Goal: Find specific page/section: Find specific page/section

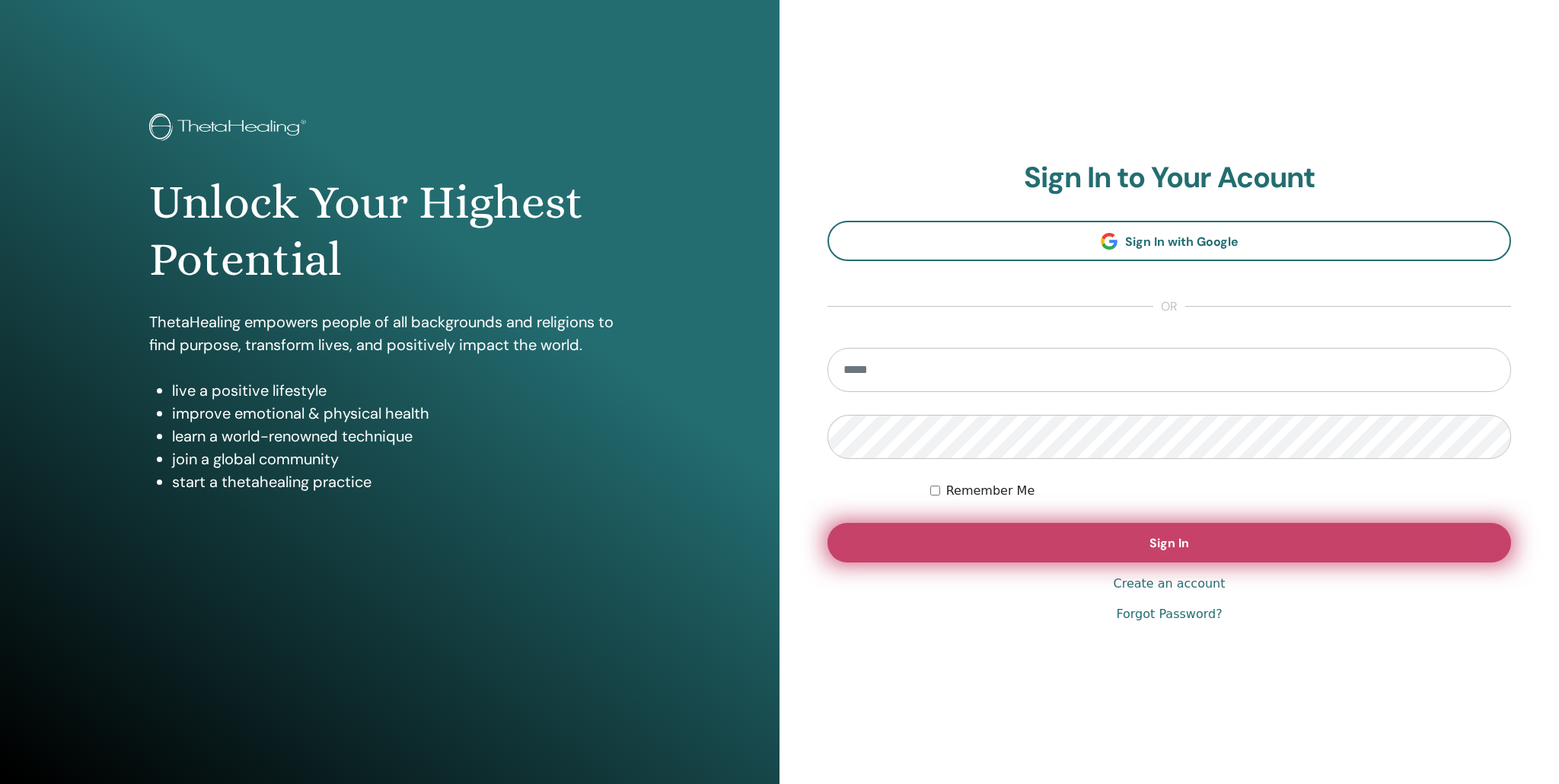
type input "**********"
click at [1190, 561] on button "Sign In" at bounding box center [1169, 542] width 683 height 39
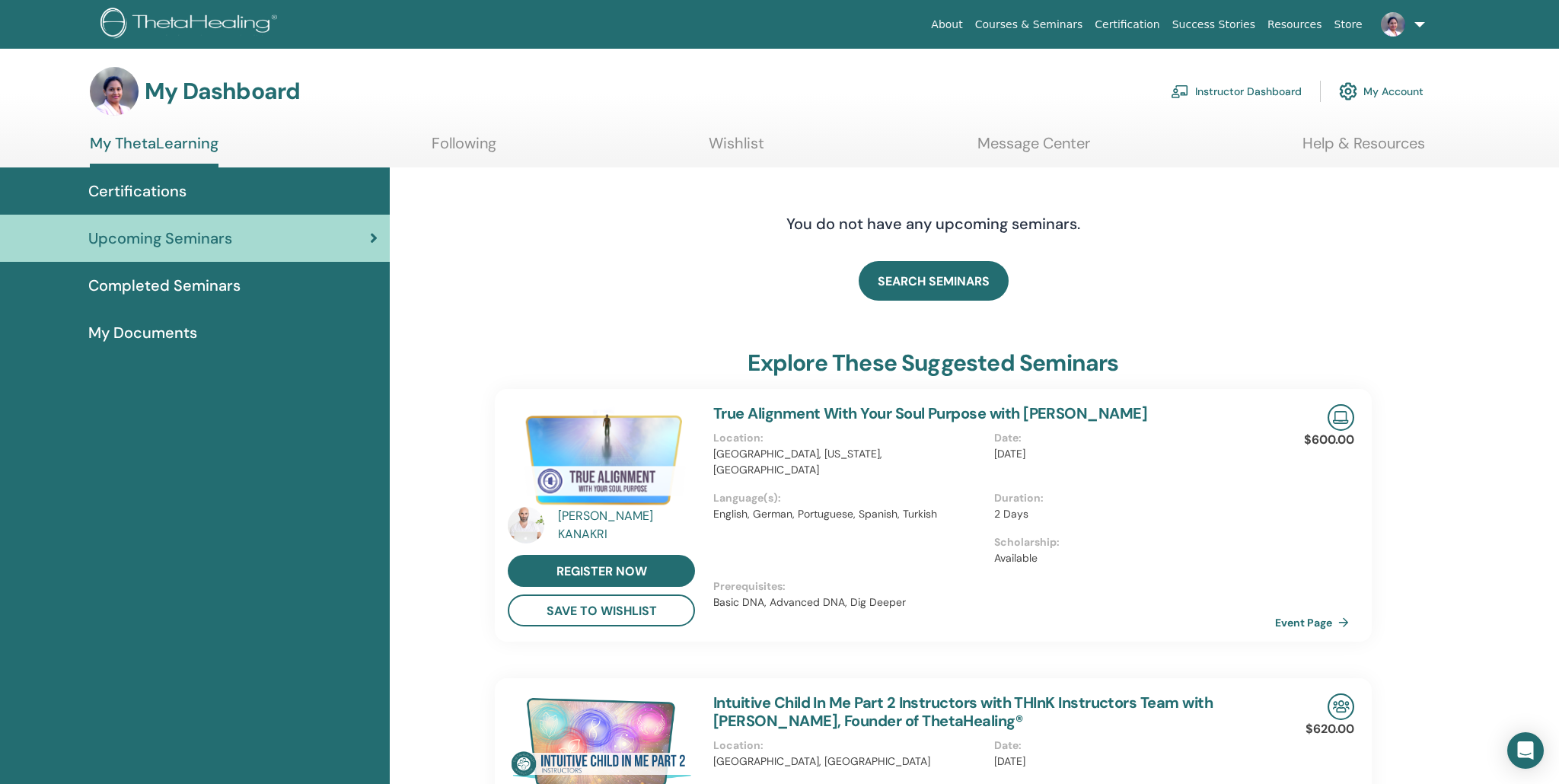
click at [1216, 88] on link "Instructor Dashboard" at bounding box center [1236, 91] width 131 height 34
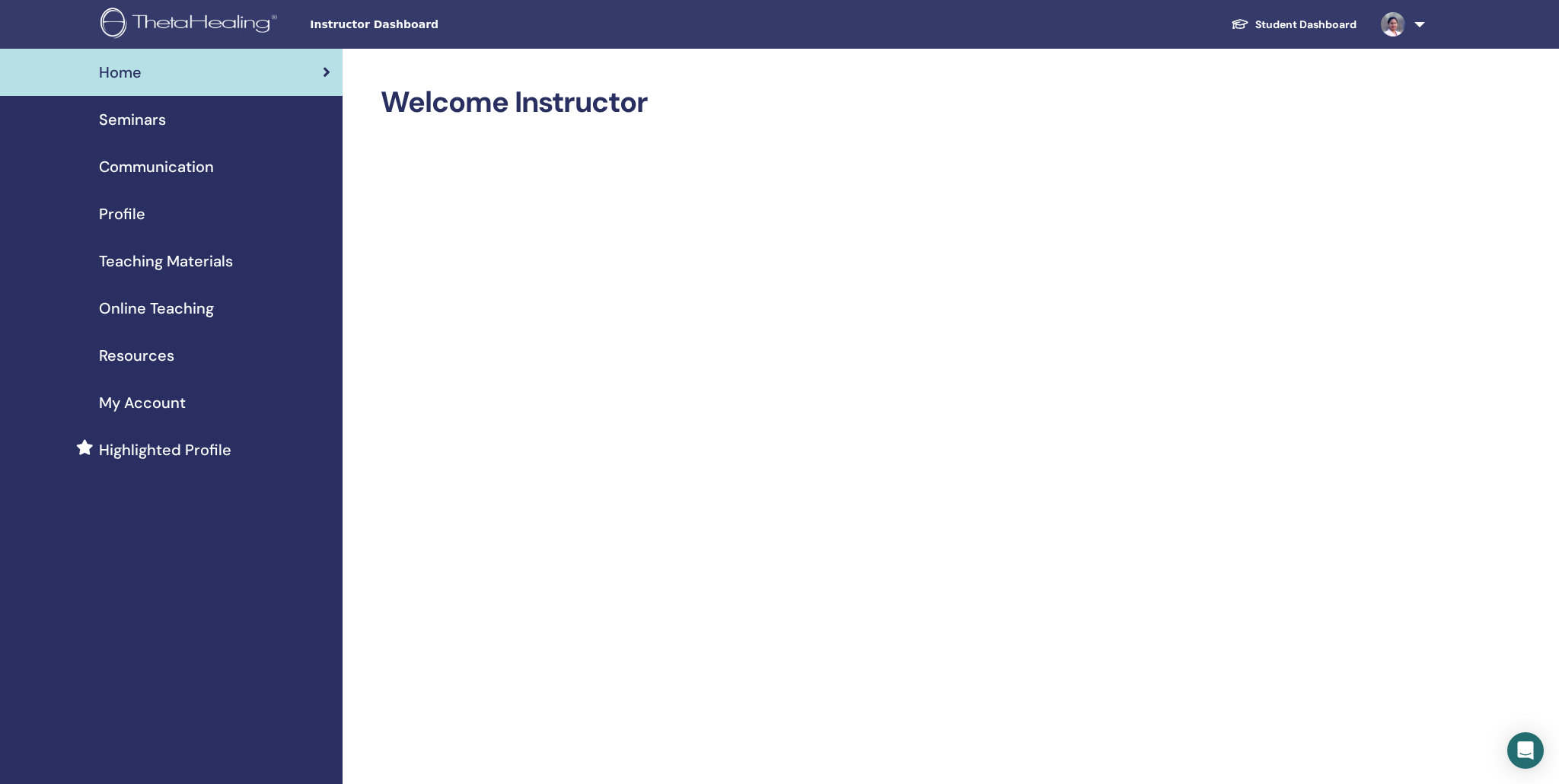
click at [134, 126] on span "Seminars" at bounding box center [133, 119] width 67 height 23
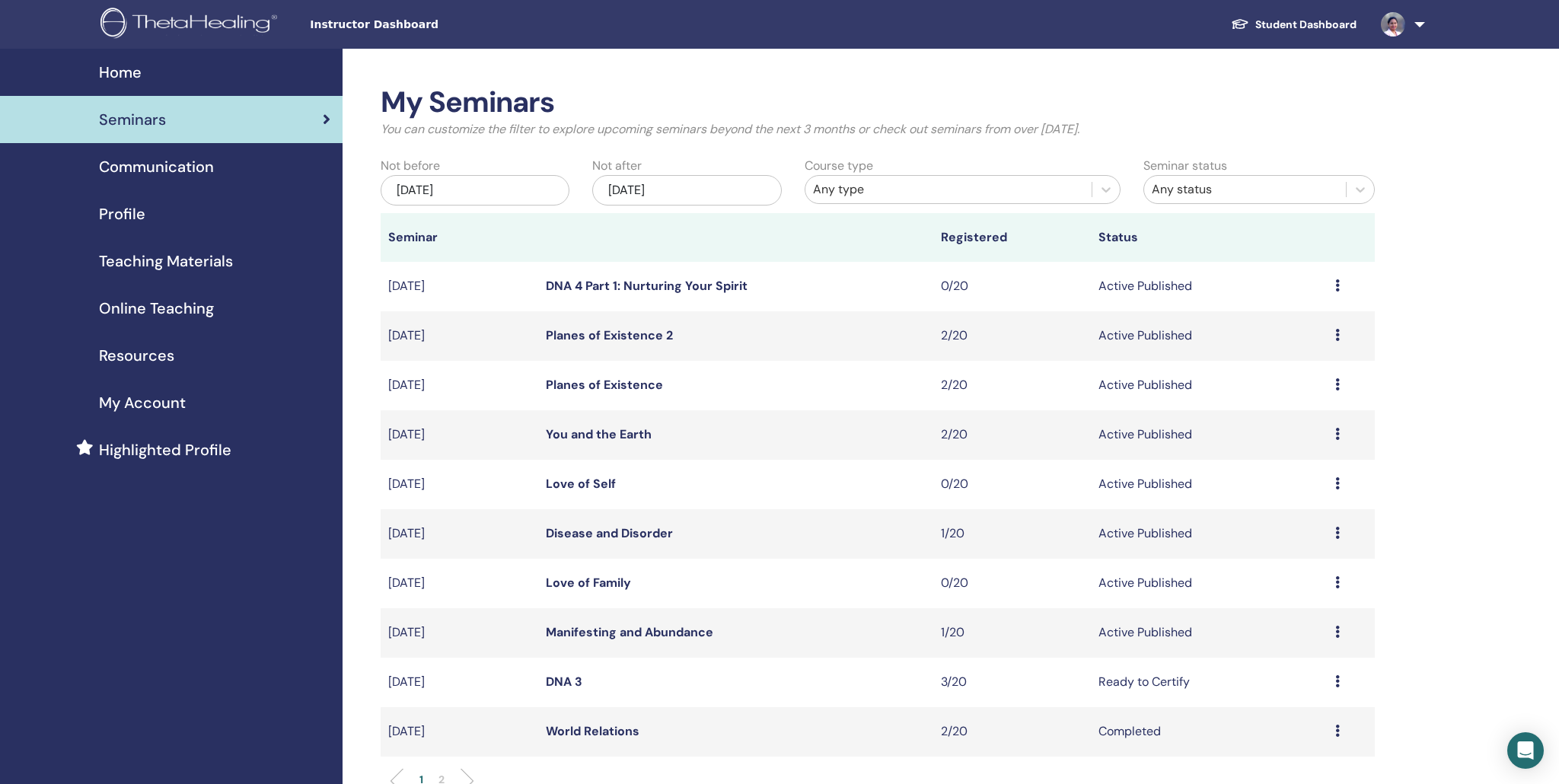
click at [185, 310] on span "Online Teaching" at bounding box center [157, 308] width 115 height 23
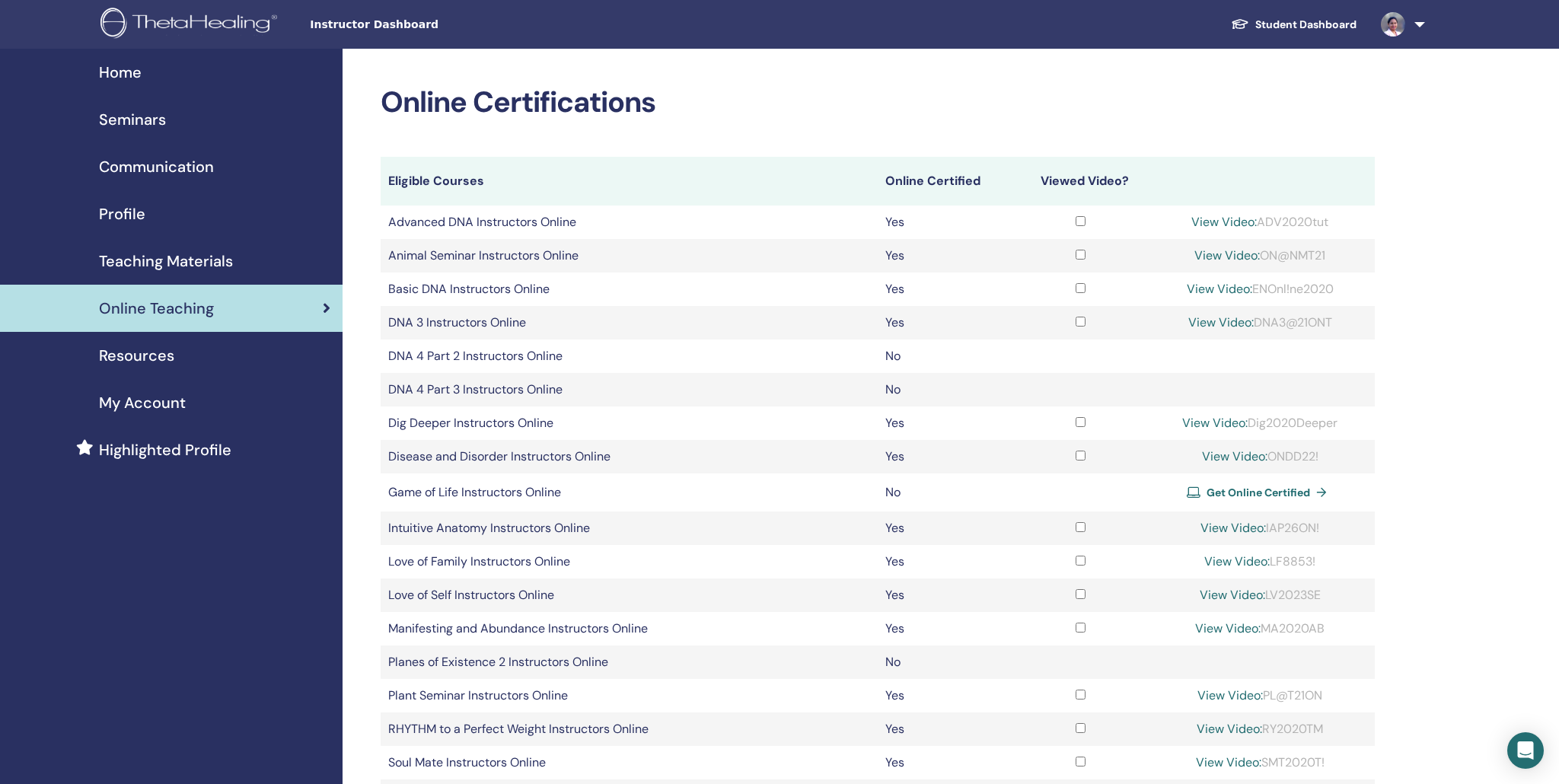
click at [170, 254] on span "Teaching Materials" at bounding box center [166, 261] width 134 height 23
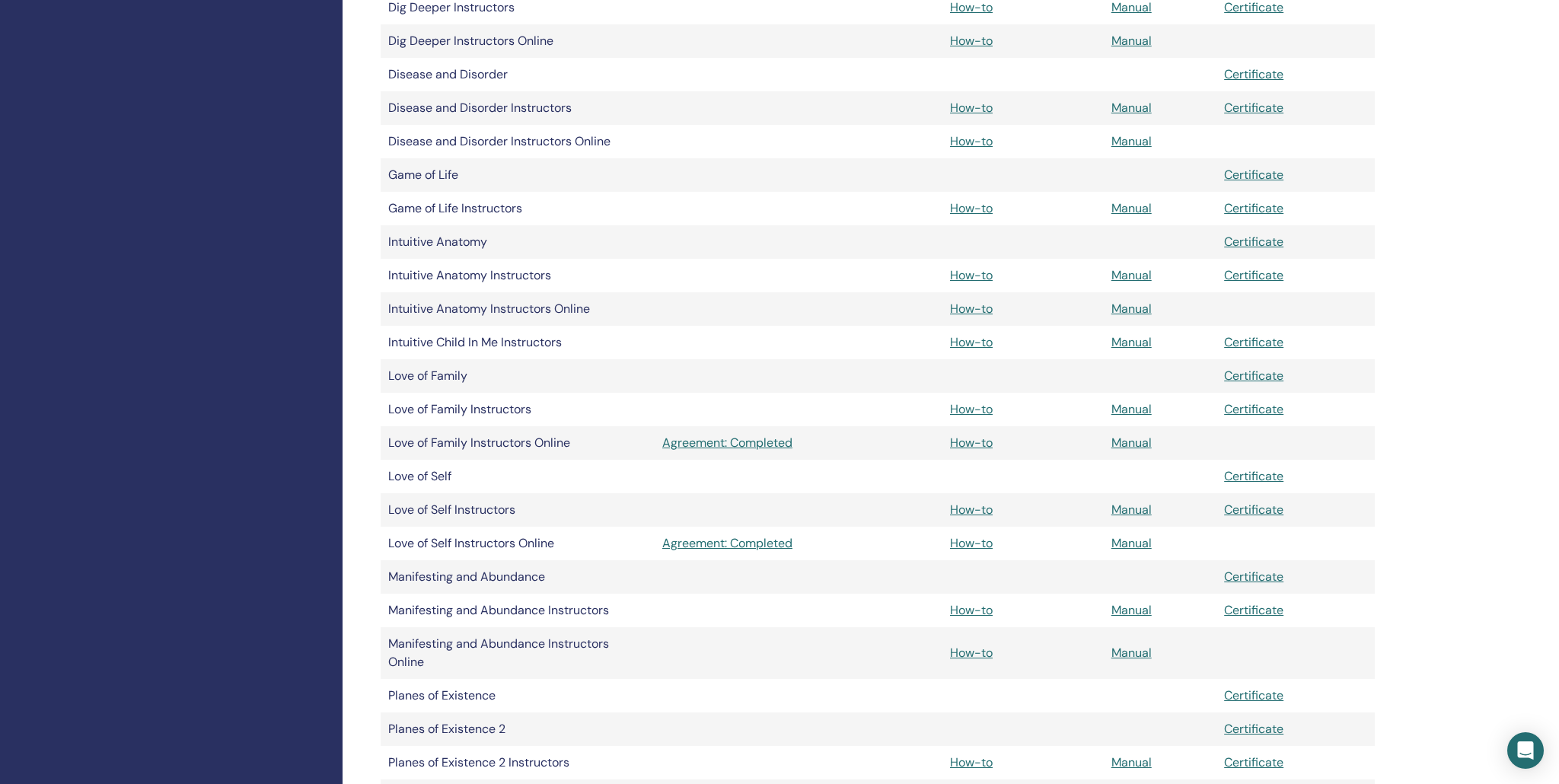
scroll to position [1157, 0]
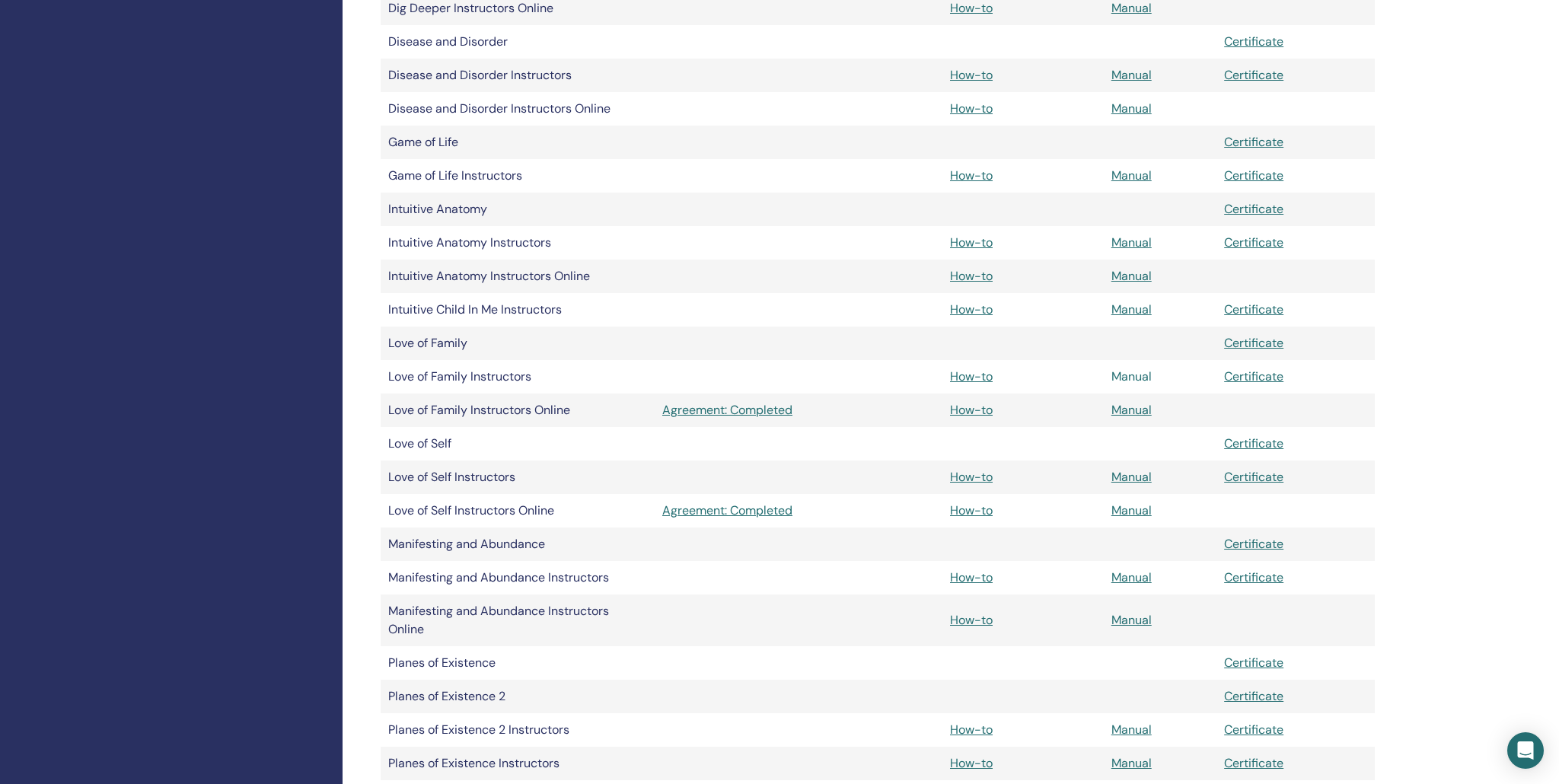
click at [1127, 377] on link "Manual" at bounding box center [1131, 376] width 40 height 16
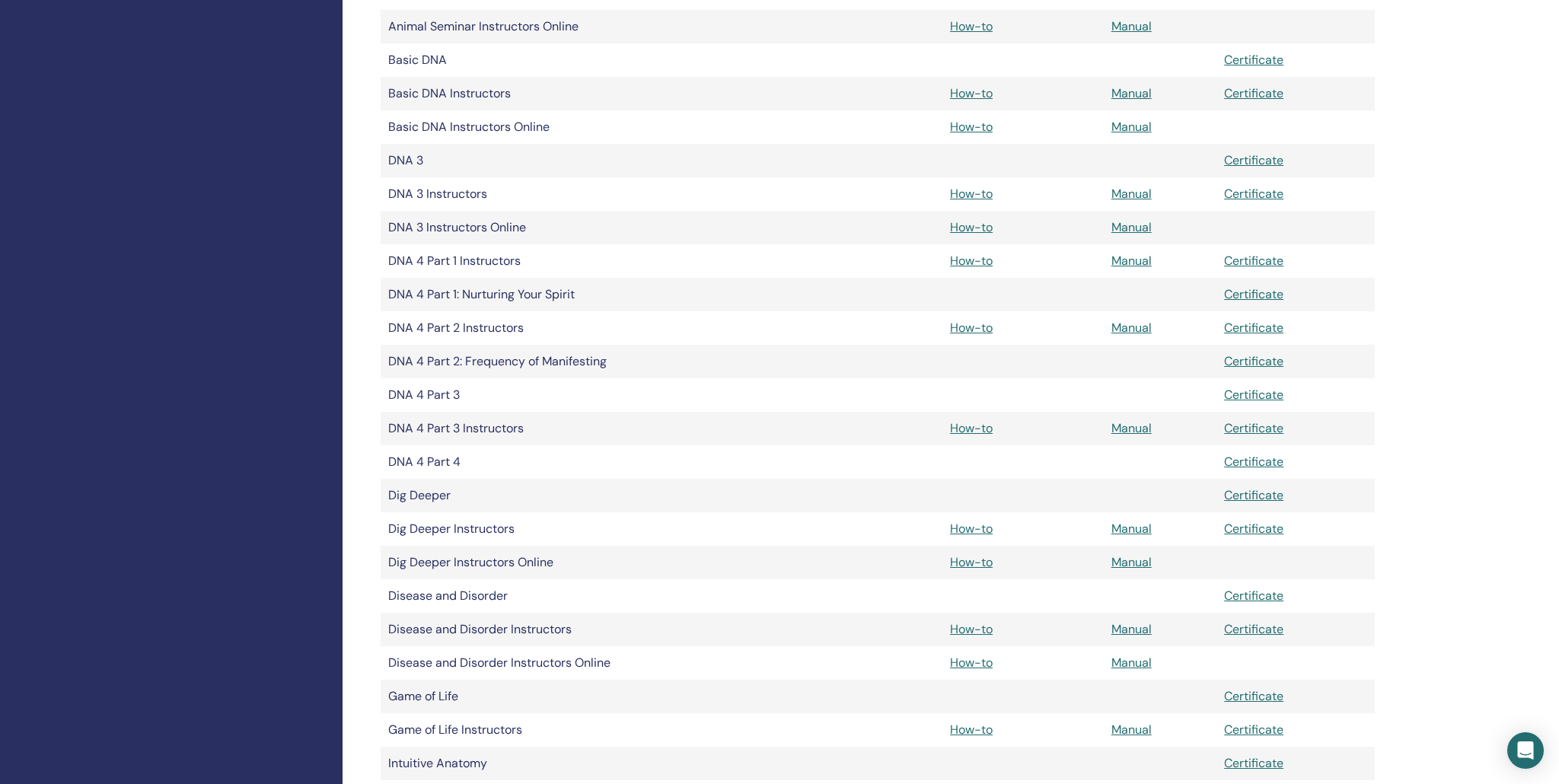
scroll to position [602, 0]
click at [1131, 431] on link "Manual" at bounding box center [1131, 430] width 40 height 16
